Goal: Information Seeking & Learning: Learn about a topic

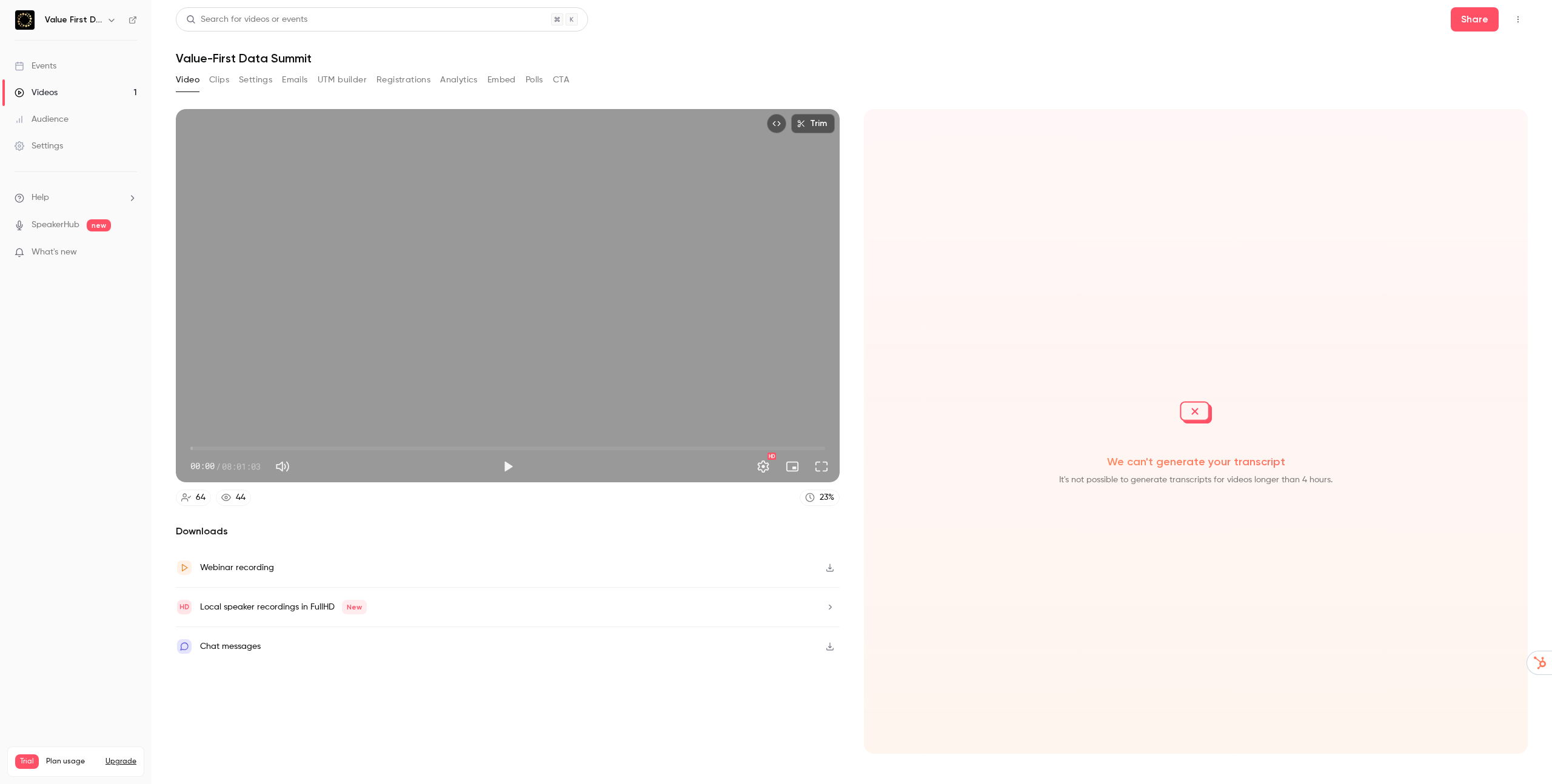
click at [39, 114] on div "Audience" at bounding box center [42, 120] width 54 height 12
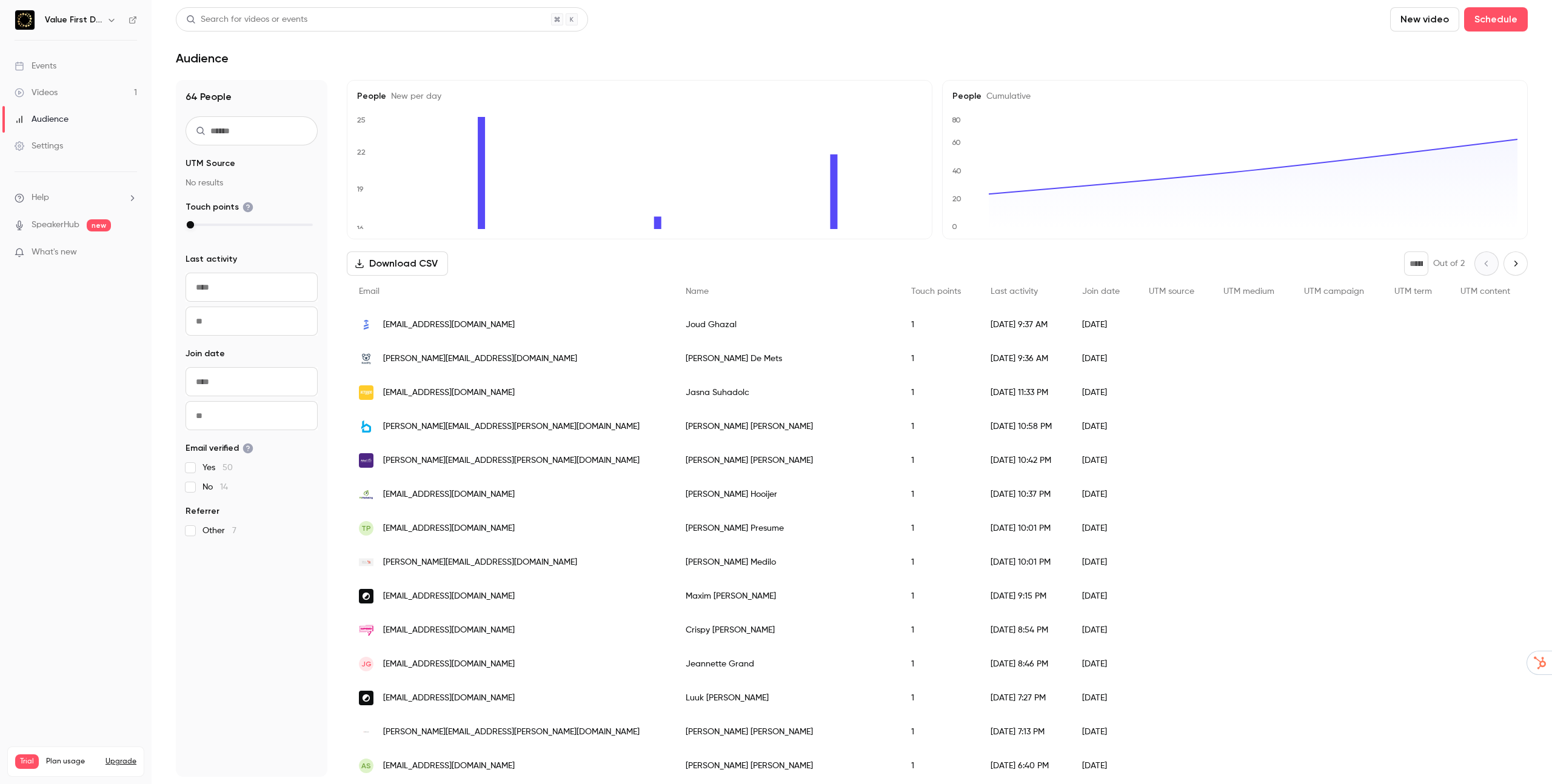
click at [268, 129] on input "text" at bounding box center [252, 131] width 133 height 29
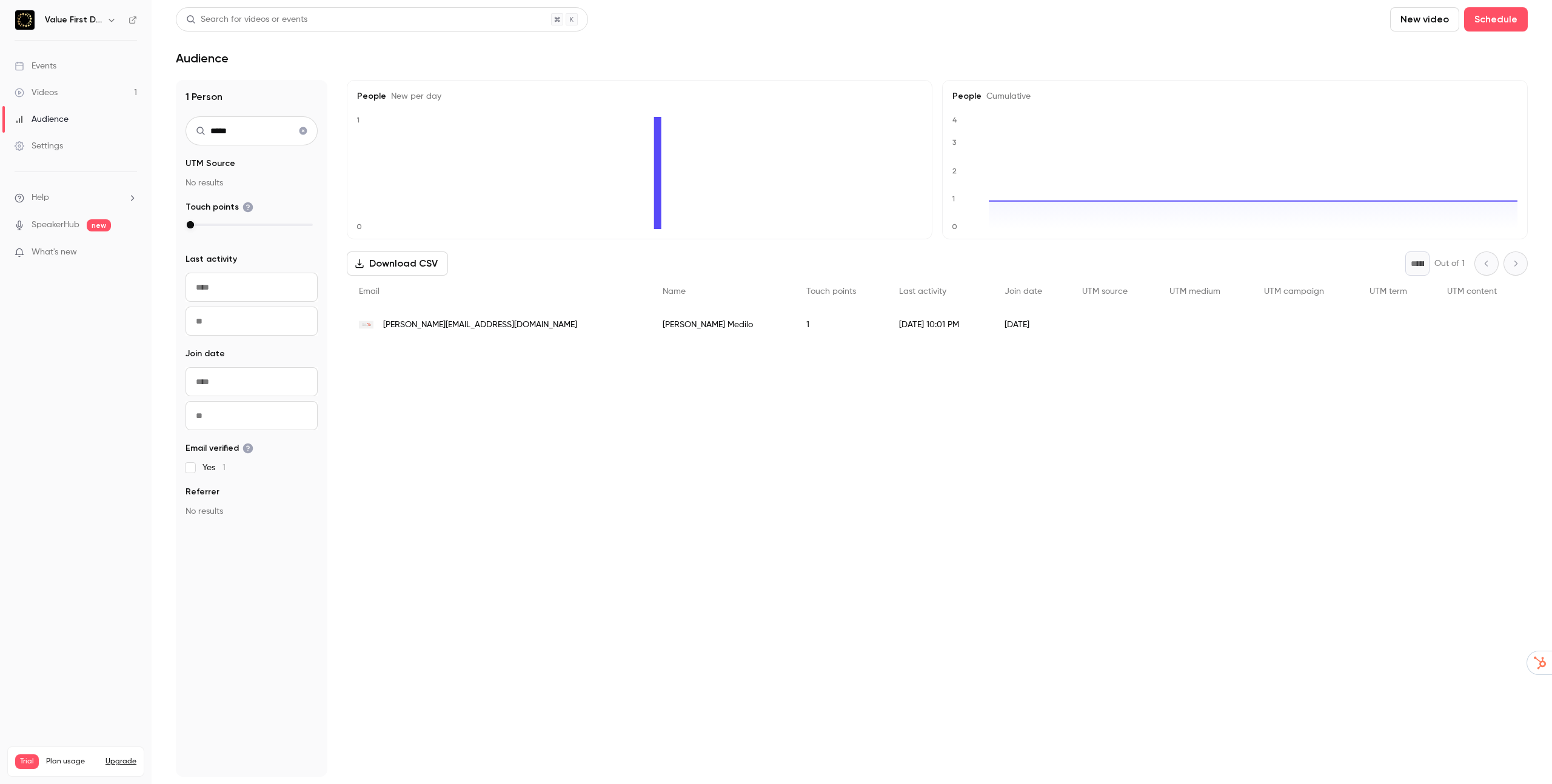
type input "*****"
click at [54, 71] on div "Events" at bounding box center [36, 66] width 42 height 12
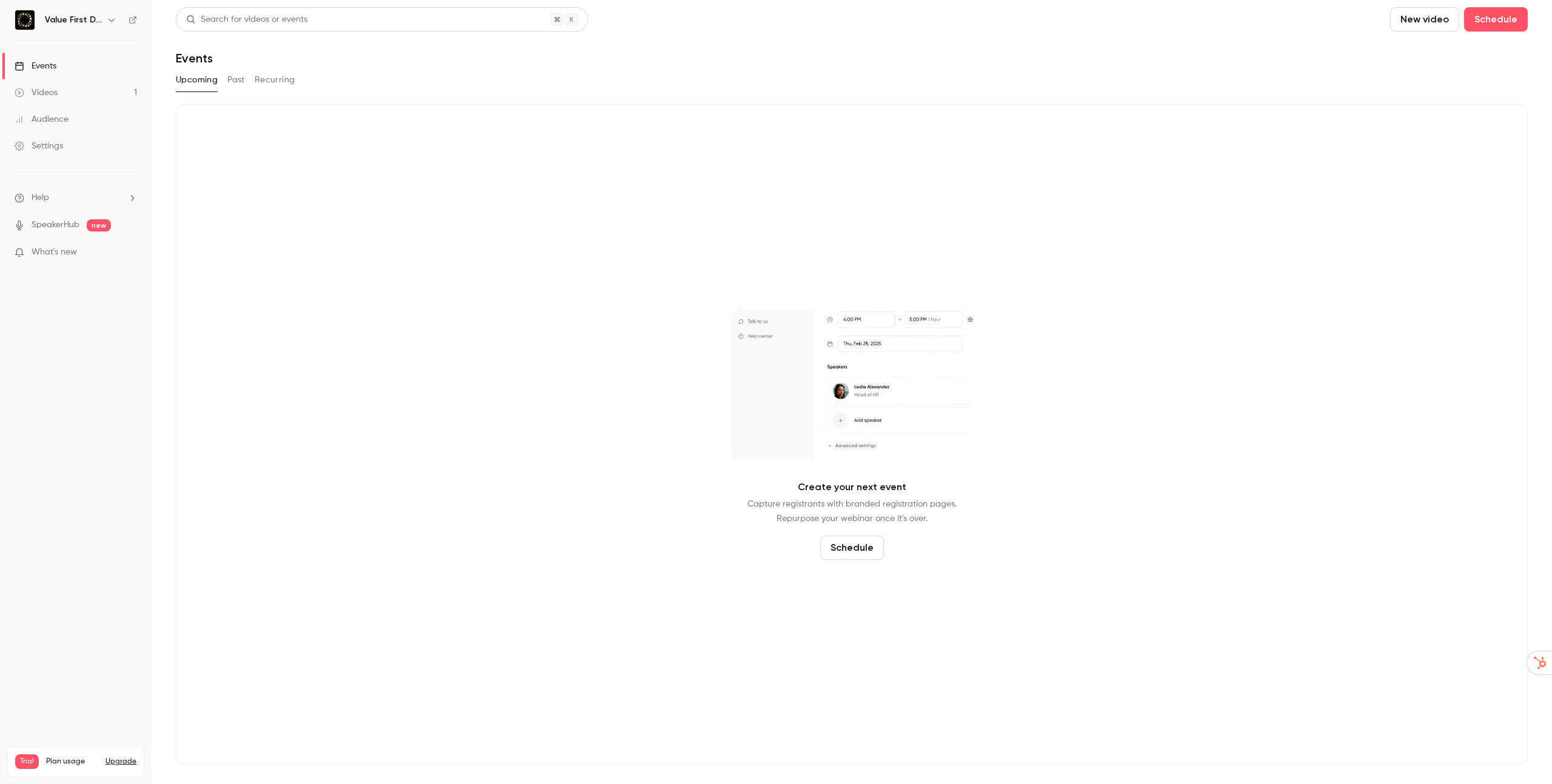
click at [230, 78] on button "Past" at bounding box center [236, 80] width 18 height 20
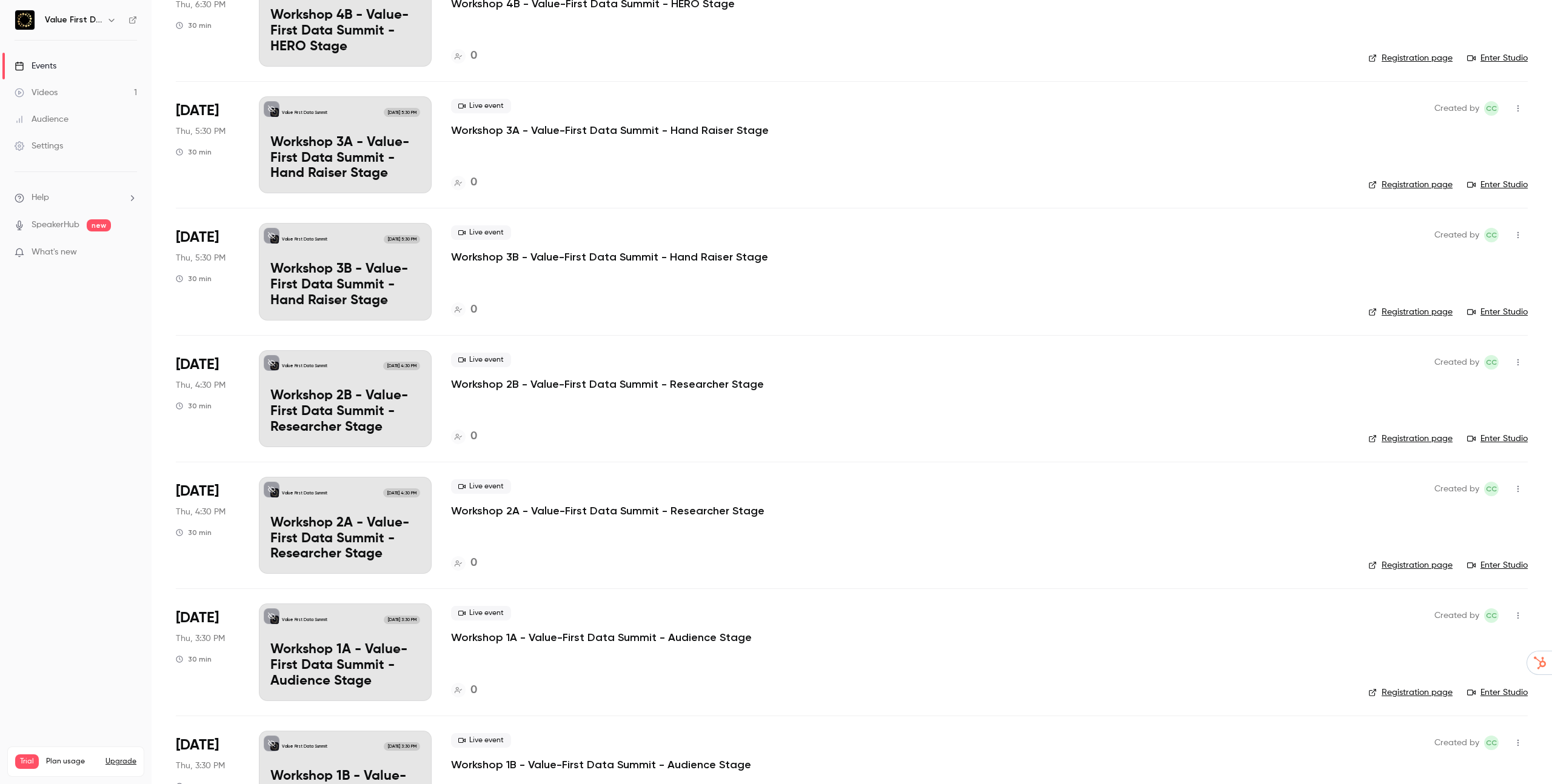
scroll to position [1468, 0]
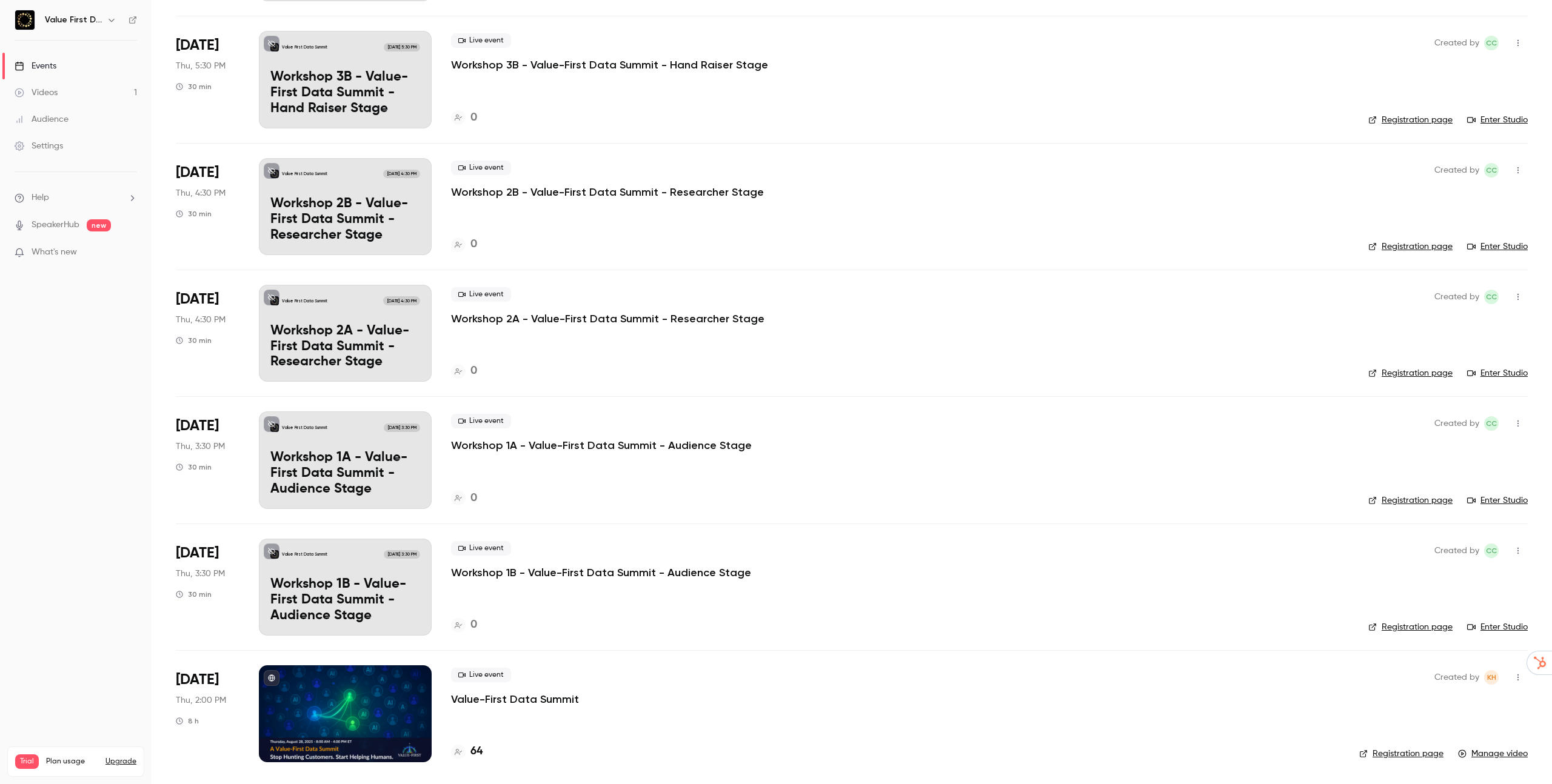
click at [316, 718] on div at bounding box center [345, 714] width 173 height 97
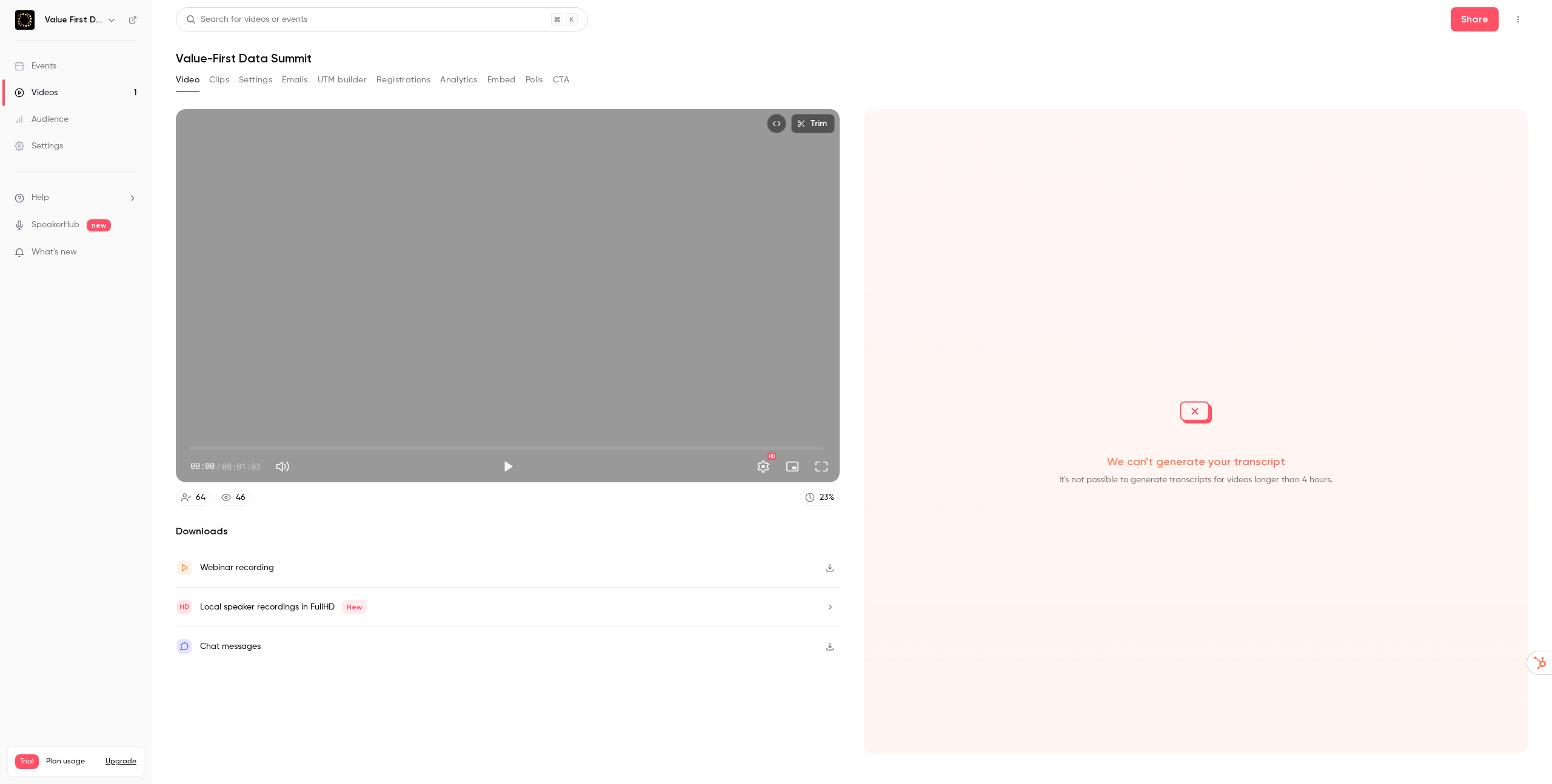
click at [458, 80] on button "Analytics" at bounding box center [459, 80] width 38 height 20
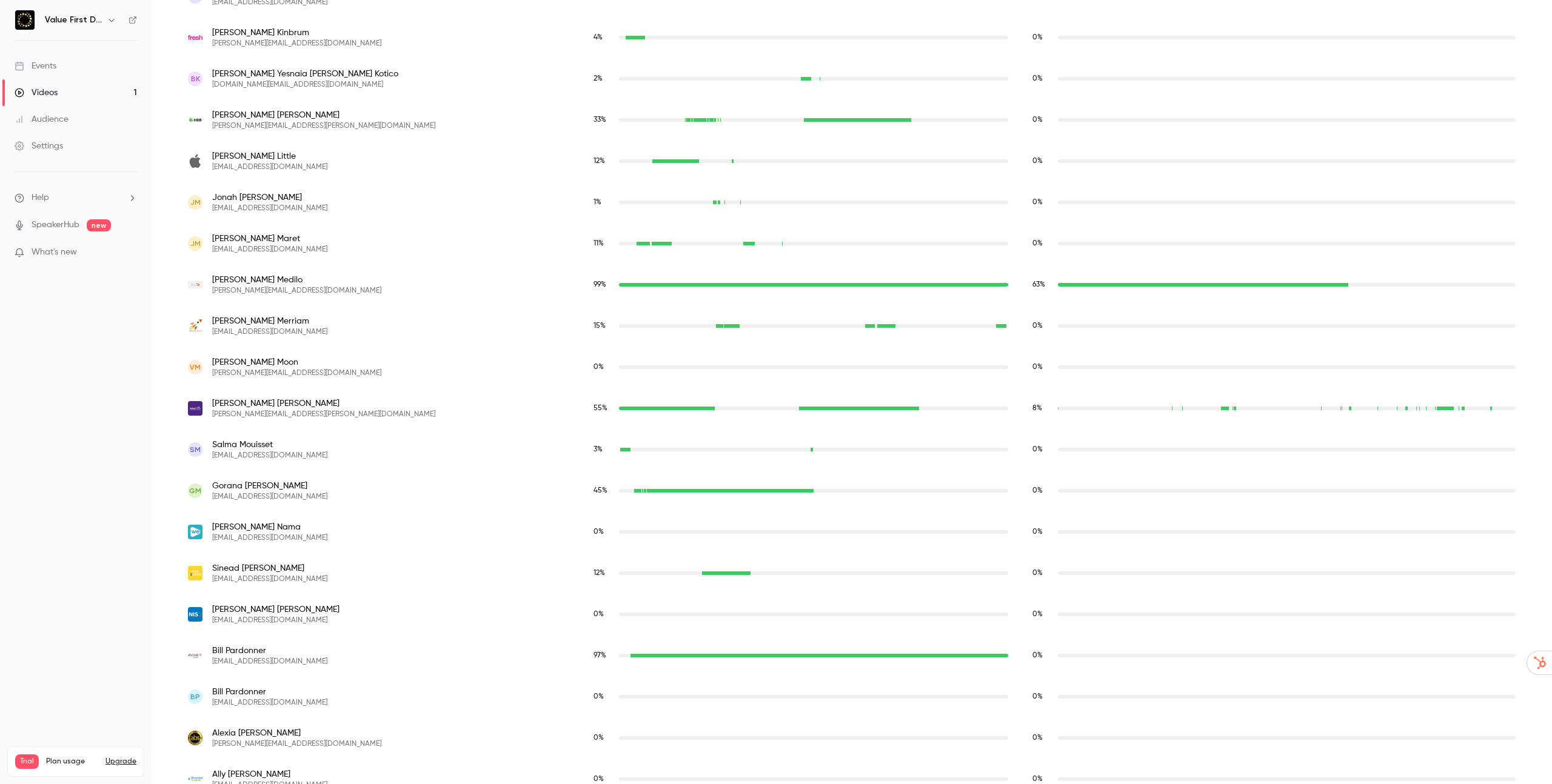
scroll to position [1553, 0]
click at [214, 317] on span "Trisha Merriam" at bounding box center [270, 321] width 115 height 12
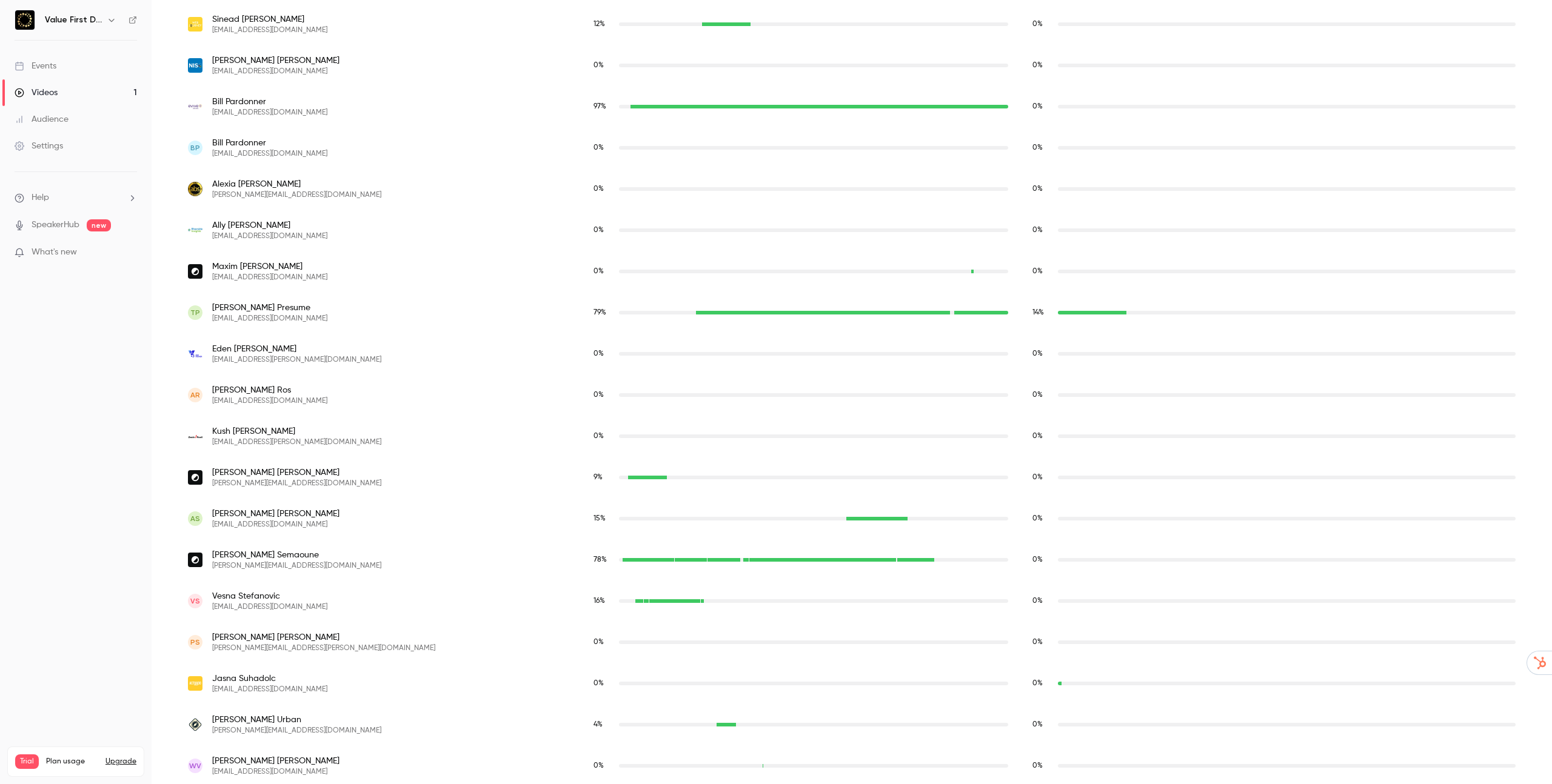
scroll to position [2363, 0]
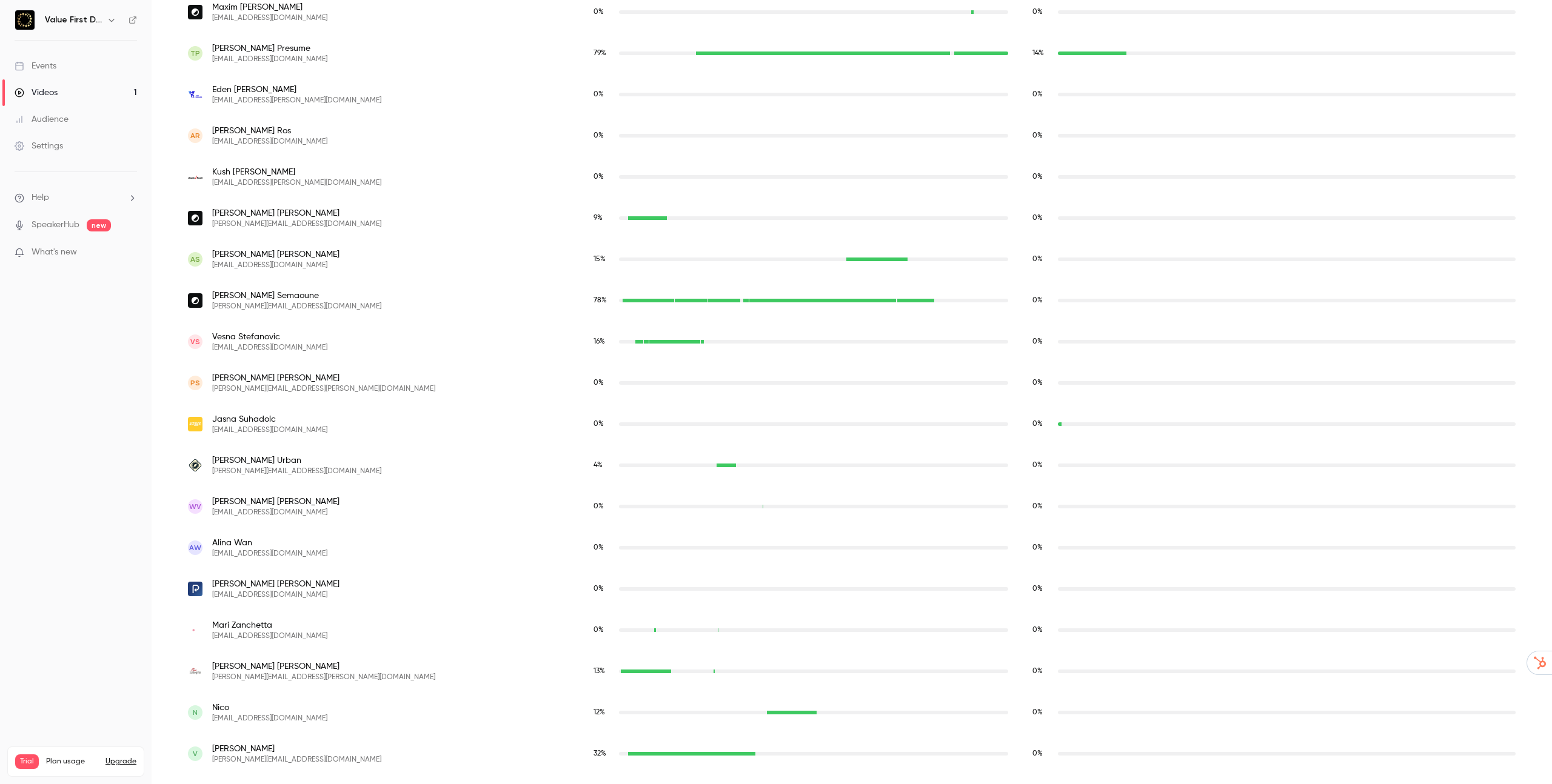
click at [213, 335] on span "Vesna Stefanovic" at bounding box center [270, 337] width 115 height 12
copy span "Vesna"
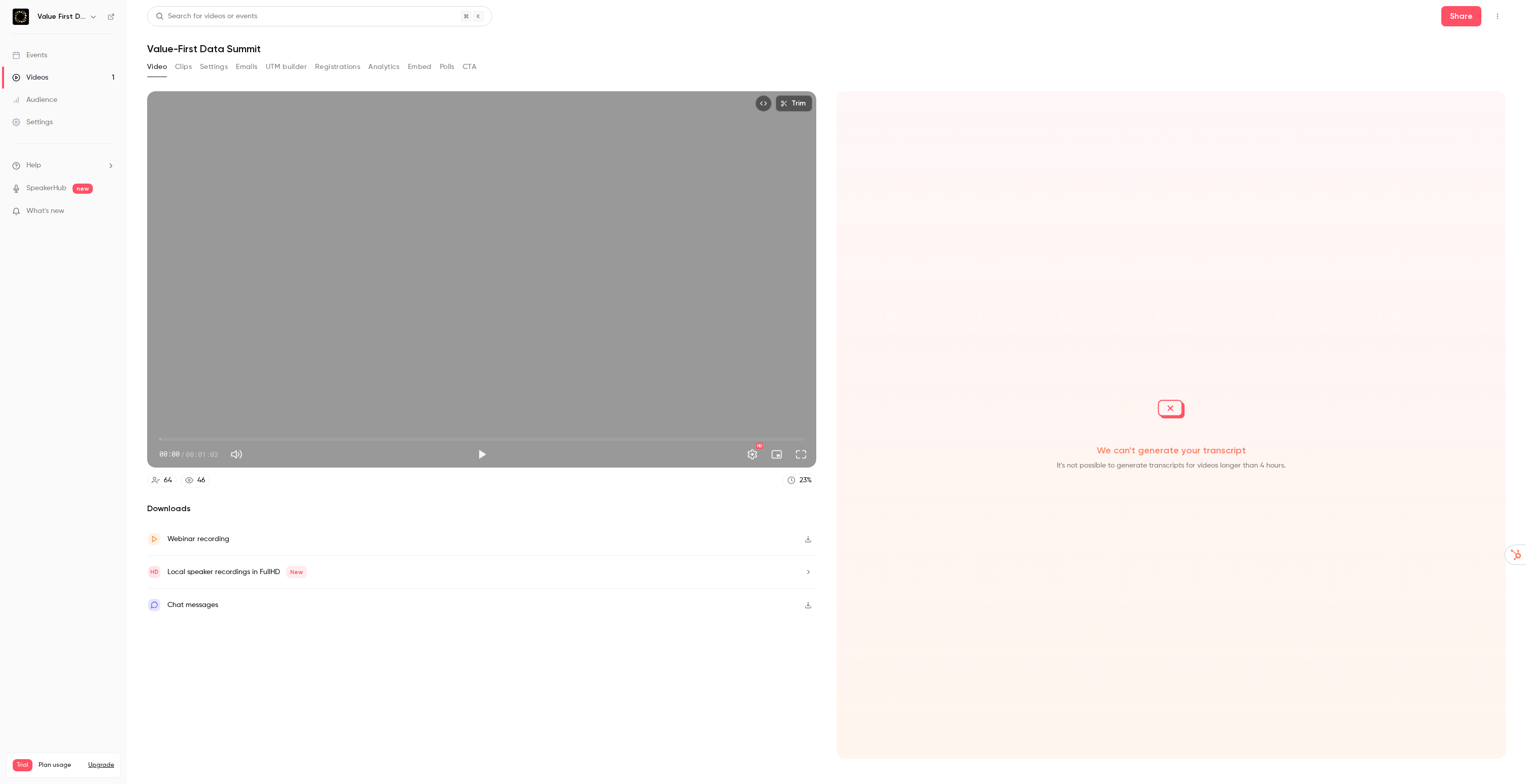
click at [386, 66] on button "Analytics" at bounding box center [384, 67] width 31 height 17
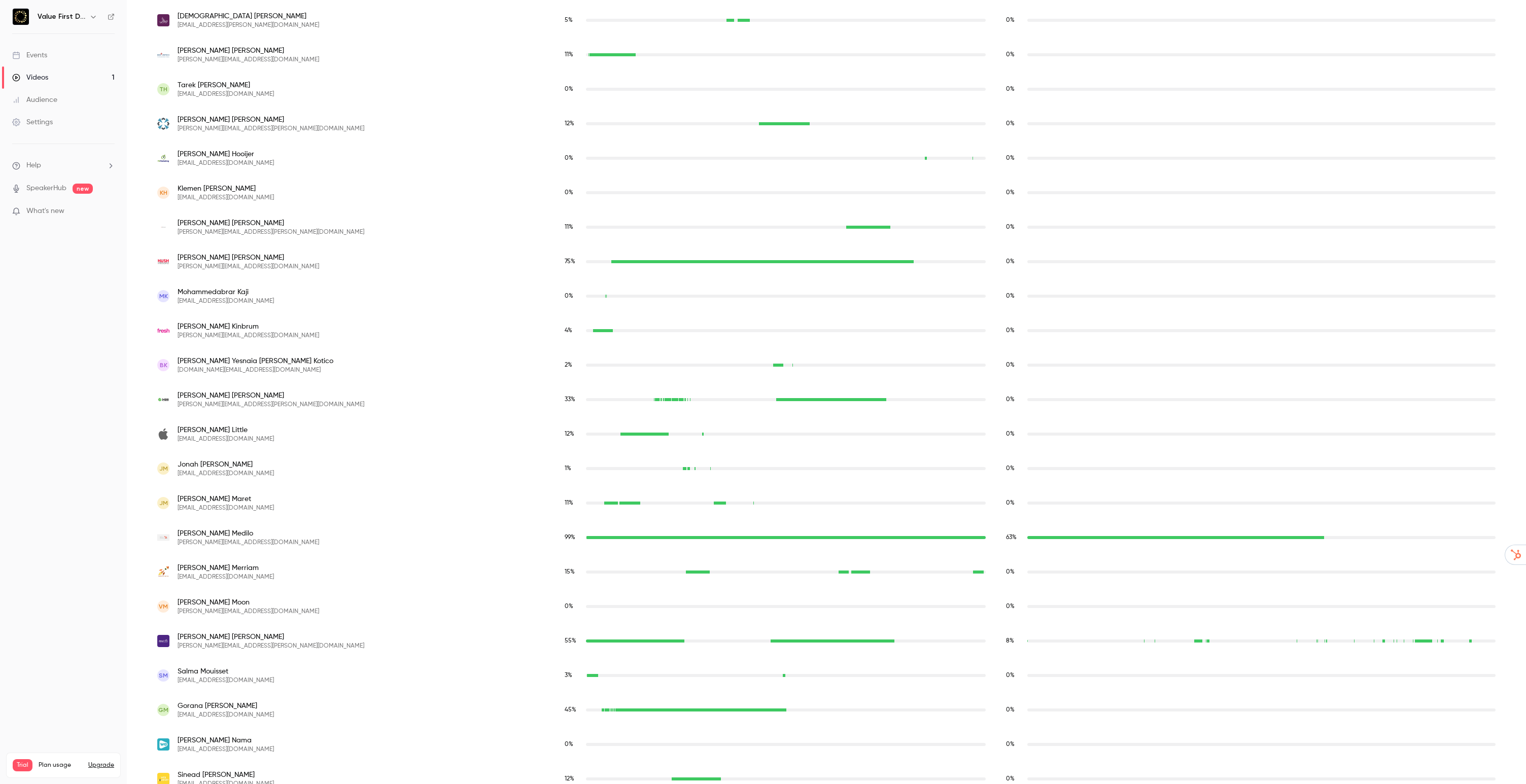
scroll to position [859, 0]
